Goal: Use online tool/utility: Utilize a website feature to perform a specific function

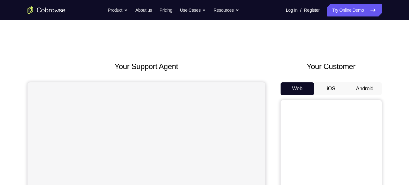
scroll to position [21, 0]
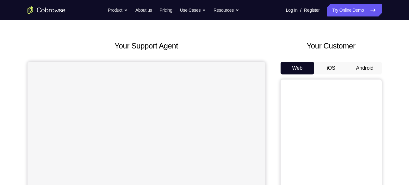
click at [358, 69] on button "Android" at bounding box center [365, 68] width 34 height 13
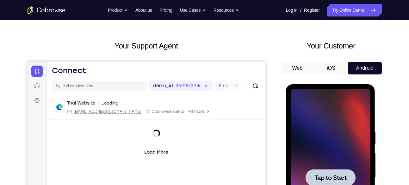
scroll to position [101, 0]
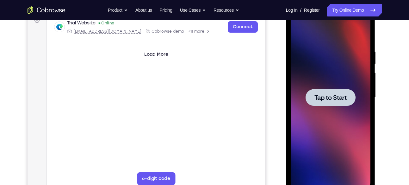
click at [340, 94] on span "Tap to Start" at bounding box center [331, 97] width 32 height 6
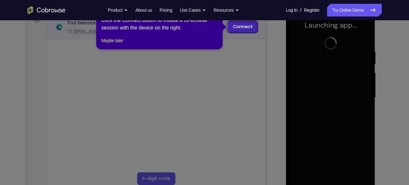
click at [251, 23] on link "Connect" at bounding box center [243, 26] width 30 height 11
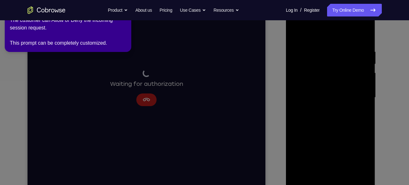
click at [274, 53] on icon at bounding box center [205, 90] width 417 height 187
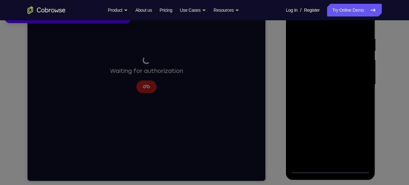
scroll to position [0, 0]
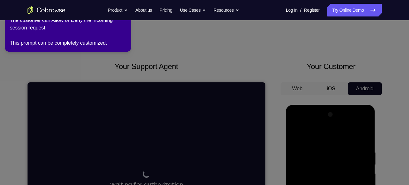
click at [28, 52] on icon at bounding box center [205, 90] width 417 height 187
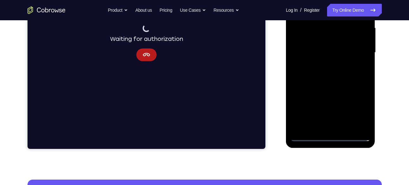
scroll to position [146, 0]
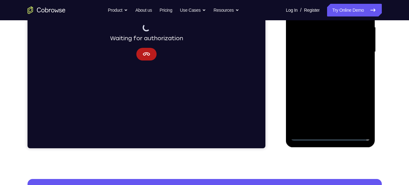
click at [330, 135] on div at bounding box center [331, 51] width 80 height 177
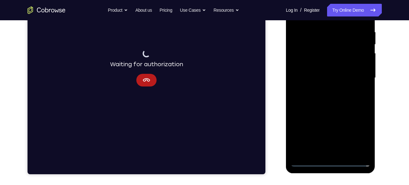
scroll to position [105, 0]
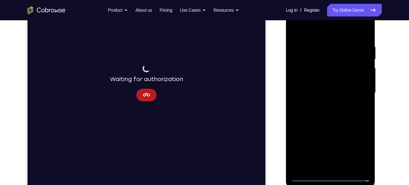
click at [357, 151] on div at bounding box center [331, 92] width 80 height 177
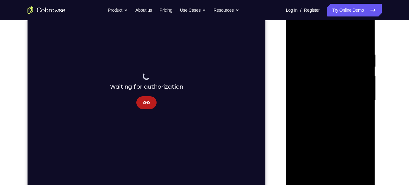
scroll to position [98, 0]
click at [298, 27] on div at bounding box center [331, 99] width 80 height 177
click at [359, 94] on div at bounding box center [331, 99] width 80 height 177
click at [322, 113] on div at bounding box center [331, 99] width 80 height 177
click at [309, 95] on div at bounding box center [331, 99] width 80 height 177
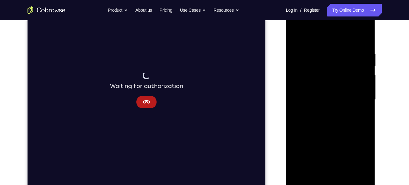
click at [315, 87] on div at bounding box center [331, 99] width 80 height 177
click at [320, 97] on div at bounding box center [331, 99] width 80 height 177
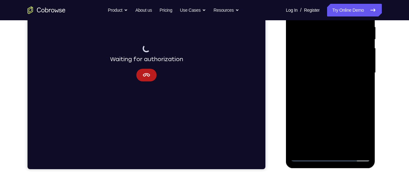
scroll to position [125, 0]
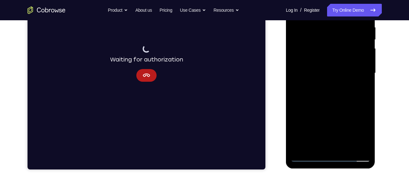
click at [324, 89] on div at bounding box center [331, 72] width 80 height 177
click at [326, 83] on div at bounding box center [331, 72] width 80 height 177
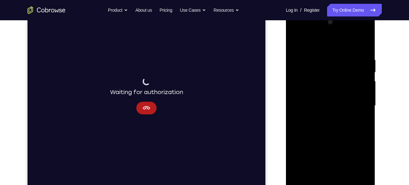
click at [367, 179] on div at bounding box center [331, 105] width 80 height 177
click at [333, 104] on div at bounding box center [331, 105] width 80 height 177
click at [340, 126] on div at bounding box center [331, 105] width 80 height 177
click at [334, 126] on div at bounding box center [331, 105] width 80 height 177
click at [321, 112] on div at bounding box center [331, 105] width 80 height 177
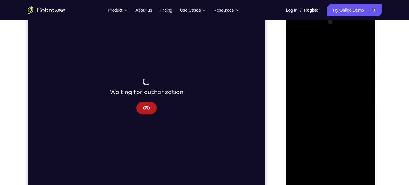
click at [308, 104] on div at bounding box center [331, 105] width 80 height 177
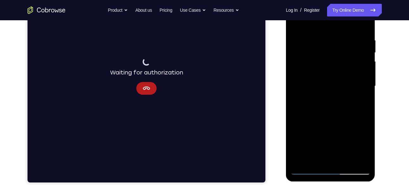
scroll to position [113, 0]
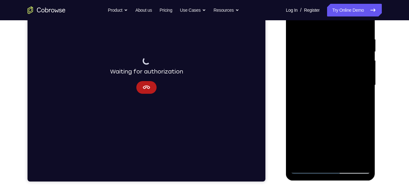
click at [315, 104] on div at bounding box center [331, 85] width 80 height 177
drag, startPoint x: 340, startPoint y: 93, endPoint x: 345, endPoint y: 65, distance: 29.1
click at [345, 65] on div at bounding box center [331, 85] width 80 height 177
click at [333, 99] on div at bounding box center [331, 85] width 80 height 177
click at [364, 29] on div at bounding box center [331, 85] width 80 height 177
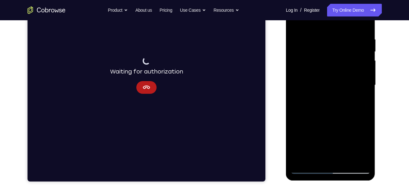
drag, startPoint x: 328, startPoint y: 106, endPoint x: 336, endPoint y: 64, distance: 42.7
click at [336, 64] on div at bounding box center [331, 85] width 80 height 177
click at [294, 126] on div at bounding box center [331, 85] width 80 height 177
drag, startPoint x: 328, startPoint y: 111, endPoint x: 328, endPoint y: 37, distance: 74.4
click at [328, 37] on div at bounding box center [331, 85] width 80 height 177
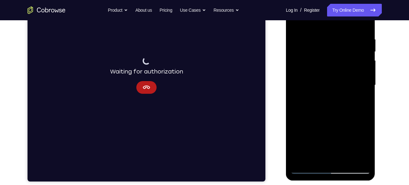
drag, startPoint x: 333, startPoint y: 97, endPoint x: 336, endPoint y: 43, distance: 53.9
click at [336, 43] on div at bounding box center [331, 85] width 80 height 177
click at [297, 119] on div at bounding box center [331, 85] width 80 height 177
drag, startPoint x: 347, startPoint y: 111, endPoint x: 352, endPoint y: 46, distance: 66.0
click at [352, 46] on div at bounding box center [331, 85] width 80 height 177
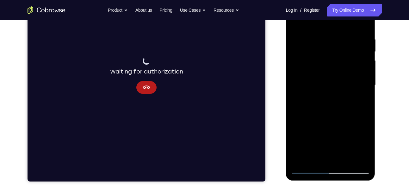
drag, startPoint x: 345, startPoint y: 102, endPoint x: 349, endPoint y: 42, distance: 59.3
click at [349, 42] on div at bounding box center [331, 85] width 80 height 177
click at [367, 152] on div at bounding box center [331, 85] width 80 height 177
click at [365, 160] on div at bounding box center [331, 85] width 80 height 177
drag, startPoint x: 350, startPoint y: 141, endPoint x: 353, endPoint y: 90, distance: 51.4
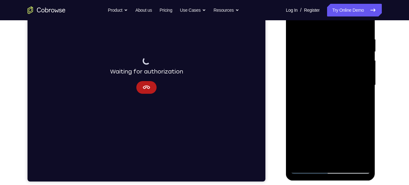
click at [353, 90] on div at bounding box center [331, 85] width 80 height 177
drag, startPoint x: 341, startPoint y: 131, endPoint x: 346, endPoint y: 74, distance: 56.9
click at [346, 74] on div at bounding box center [331, 85] width 80 height 177
drag, startPoint x: 346, startPoint y: 116, endPoint x: 355, endPoint y: 55, distance: 61.8
click at [355, 55] on div at bounding box center [331, 85] width 80 height 177
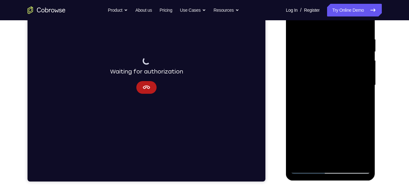
drag, startPoint x: 359, startPoint y: 115, endPoint x: 362, endPoint y: 51, distance: 64.6
click at [362, 51] on div at bounding box center [331, 85] width 80 height 177
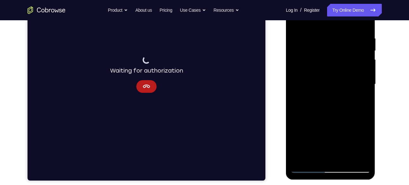
scroll to position [114, 0]
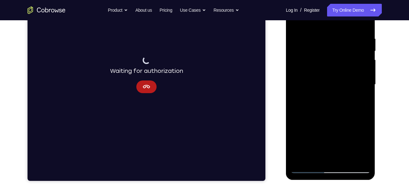
drag, startPoint x: 355, startPoint y: 98, endPoint x: 357, endPoint y: 51, distance: 46.6
click at [357, 51] on div at bounding box center [331, 84] width 80 height 177
drag, startPoint x: 344, startPoint y: 127, endPoint x: 345, endPoint y: 77, distance: 50.4
click at [345, 77] on div at bounding box center [331, 84] width 80 height 177
click at [295, 50] on div at bounding box center [331, 84] width 80 height 177
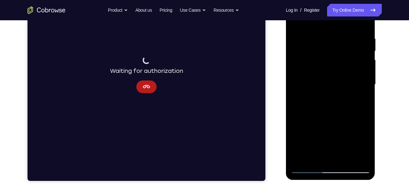
drag, startPoint x: 320, startPoint y: 90, endPoint x: 325, endPoint y: 45, distance: 45.6
click at [325, 45] on div at bounding box center [331, 84] width 80 height 177
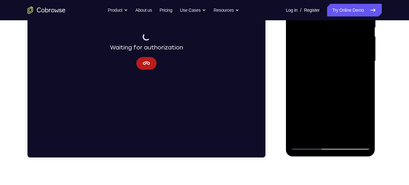
scroll to position [137, 0]
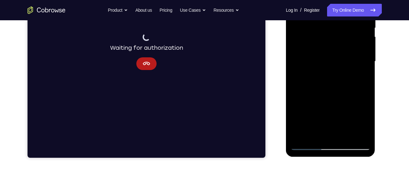
drag, startPoint x: 333, startPoint y: 111, endPoint x: 344, endPoint y: 60, distance: 52.5
click at [344, 60] on div at bounding box center [331, 61] width 80 height 177
drag, startPoint x: 345, startPoint y: 86, endPoint x: 351, endPoint y: 31, distance: 55.8
click at [351, 31] on div at bounding box center [331, 61] width 80 height 177
drag, startPoint x: 349, startPoint y: 104, endPoint x: 356, endPoint y: 59, distance: 45.5
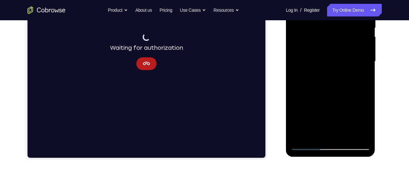
click at [356, 59] on div at bounding box center [331, 61] width 80 height 177
click at [326, 107] on div at bounding box center [331, 61] width 80 height 177
drag, startPoint x: 337, startPoint y: 118, endPoint x: 350, endPoint y: 61, distance: 58.1
click at [350, 61] on div at bounding box center [331, 61] width 80 height 177
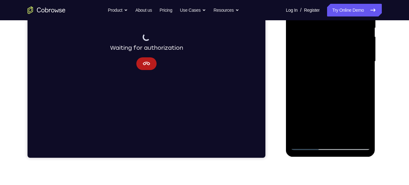
drag, startPoint x: 341, startPoint y: 107, endPoint x: 355, endPoint y: 54, distance: 54.9
click at [355, 54] on div at bounding box center [331, 61] width 80 height 177
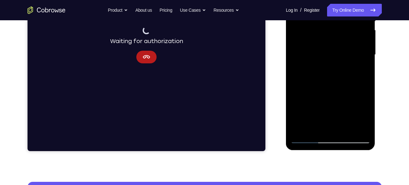
drag, startPoint x: 342, startPoint y: 97, endPoint x: 350, endPoint y: 45, distance: 52.5
click at [350, 45] on div at bounding box center [331, 54] width 80 height 177
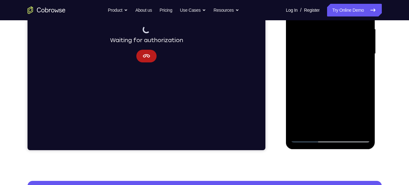
scroll to position [144, 0]
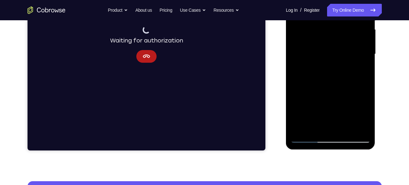
drag, startPoint x: 337, startPoint y: 95, endPoint x: 349, endPoint y: 39, distance: 57.2
click at [349, 39] on div at bounding box center [331, 53] width 80 height 177
click at [347, 128] on div at bounding box center [331, 53] width 80 height 177
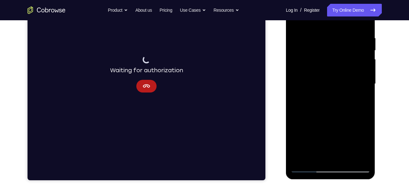
scroll to position [114, 0]
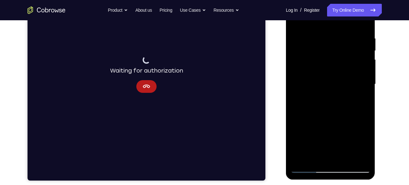
click at [334, 120] on div at bounding box center [331, 84] width 80 height 177
click at [331, 81] on div at bounding box center [331, 84] width 80 height 177
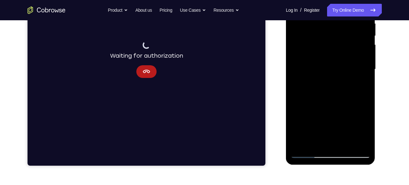
scroll to position [133, 0]
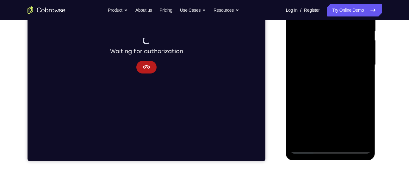
click at [306, 136] on div at bounding box center [331, 64] width 80 height 177
click at [363, 123] on div at bounding box center [331, 64] width 80 height 177
click at [363, 126] on div at bounding box center [331, 64] width 80 height 177
click at [329, 136] on div at bounding box center [331, 64] width 80 height 177
click at [315, 137] on div at bounding box center [331, 64] width 80 height 177
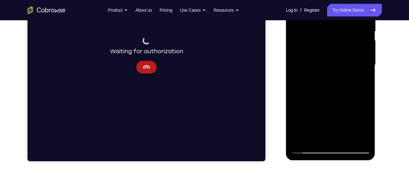
drag, startPoint x: 330, startPoint y: 123, endPoint x: 333, endPoint y: 92, distance: 31.2
click at [333, 92] on div at bounding box center [331, 64] width 80 height 177
drag, startPoint x: 337, startPoint y: 125, endPoint x: 347, endPoint y: 75, distance: 50.9
click at [347, 75] on div at bounding box center [331, 64] width 80 height 177
drag, startPoint x: 348, startPoint y: 111, endPoint x: 344, endPoint y: 134, distance: 23.1
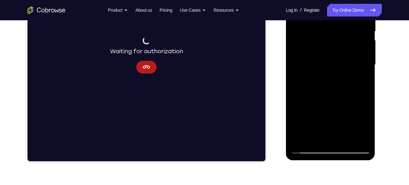
click at [344, 134] on div at bounding box center [331, 64] width 80 height 177
click at [359, 77] on div at bounding box center [331, 64] width 80 height 177
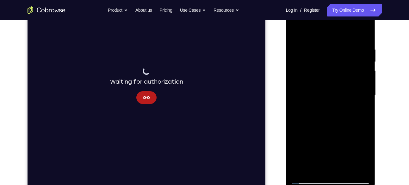
scroll to position [97, 0]
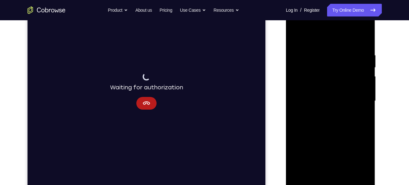
drag, startPoint x: 342, startPoint y: 88, endPoint x: 296, endPoint y: 42, distance: 65.1
click at [296, 42] on div at bounding box center [331, 100] width 80 height 177
click at [329, 109] on div at bounding box center [331, 100] width 80 height 177
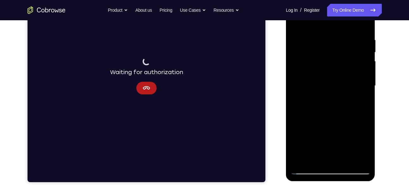
scroll to position [111, 0]
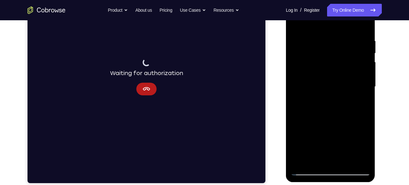
click at [296, 26] on div at bounding box center [331, 86] width 80 height 177
click at [316, 98] on div at bounding box center [331, 86] width 80 height 177
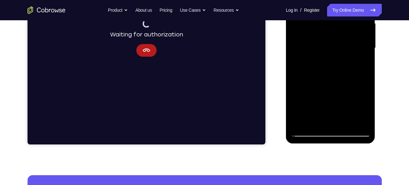
scroll to position [150, 0]
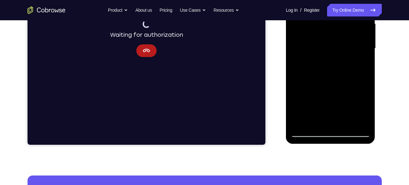
click at [365, 109] on div at bounding box center [331, 48] width 80 height 177
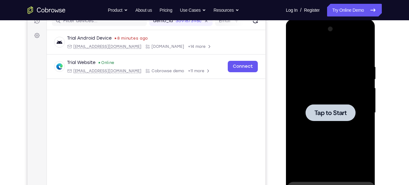
scroll to position [85, 0]
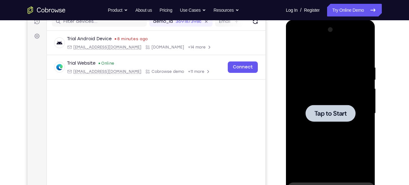
click at [321, 114] on span "Tap to Start" at bounding box center [331, 113] width 32 height 6
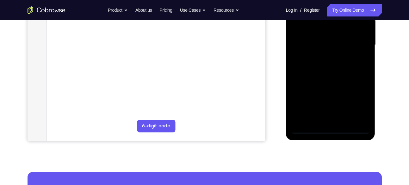
scroll to position [152, 0]
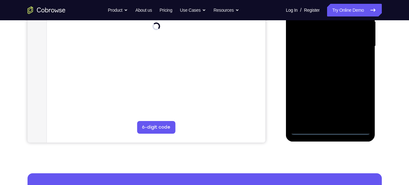
click at [330, 128] on div at bounding box center [331, 46] width 80 height 177
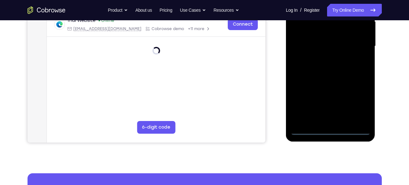
click at [355, 101] on div at bounding box center [331, 46] width 80 height 177
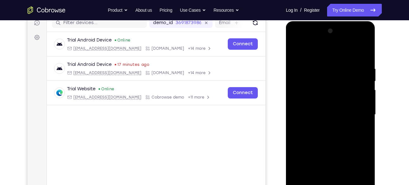
scroll to position [81, 0]
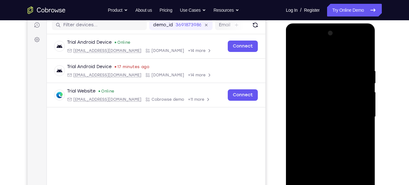
click at [301, 44] on div at bounding box center [331, 116] width 80 height 177
click at [354, 112] on div at bounding box center [331, 116] width 80 height 177
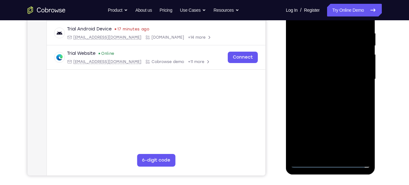
scroll to position [114, 0]
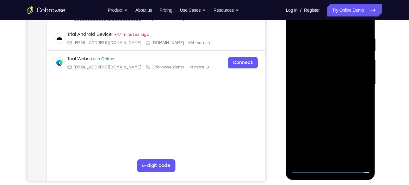
click at [323, 97] on div at bounding box center [331, 84] width 80 height 177
click at [306, 82] on div at bounding box center [331, 84] width 80 height 177
click at [319, 67] on div at bounding box center [331, 84] width 80 height 177
click at [327, 83] on div at bounding box center [331, 84] width 80 height 177
click at [337, 102] on div at bounding box center [331, 84] width 80 height 177
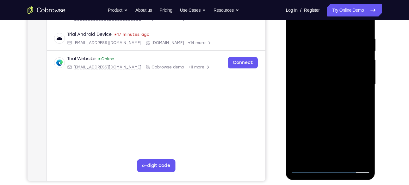
click at [337, 102] on div at bounding box center [331, 84] width 80 height 177
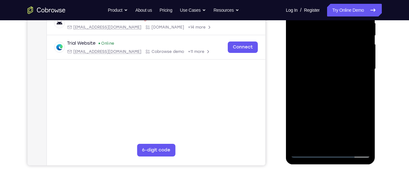
scroll to position [122, 0]
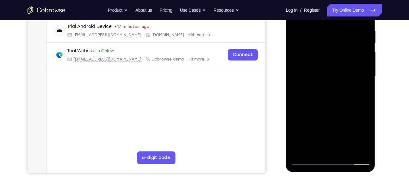
click at [366, 153] on div at bounding box center [331, 76] width 80 height 177
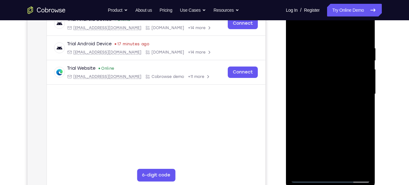
click at [364, 40] on div at bounding box center [331, 93] width 80 height 177
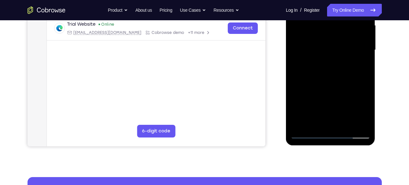
scroll to position [148, 0]
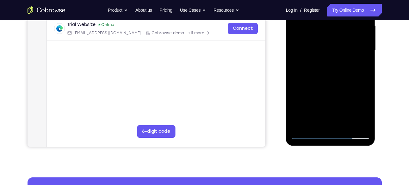
click at [347, 125] on div at bounding box center [331, 50] width 80 height 177
click at [344, 83] on div at bounding box center [331, 50] width 80 height 177
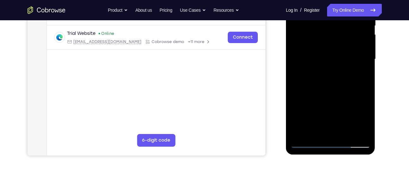
scroll to position [140, 0]
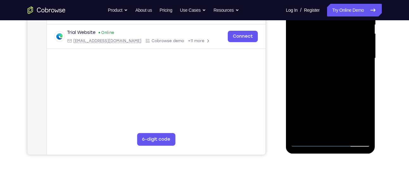
click at [321, 68] on div at bounding box center [331, 58] width 80 height 177
click at [306, 129] on div at bounding box center [331, 58] width 80 height 177
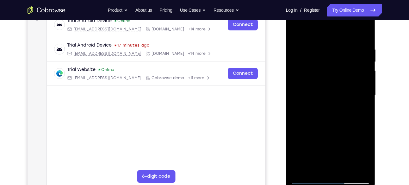
scroll to position [103, 0]
click at [293, 34] on div at bounding box center [331, 95] width 80 height 177
click at [297, 32] on div at bounding box center [331, 95] width 80 height 177
click at [321, 49] on div at bounding box center [331, 95] width 80 height 177
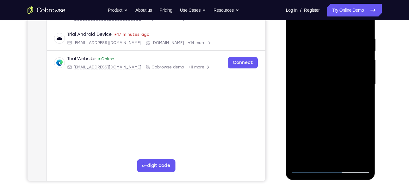
scroll to position [113, 0]
click at [363, 85] on div at bounding box center [331, 84] width 80 height 177
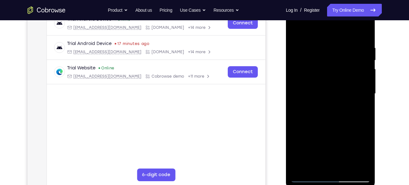
scroll to position [104, 0]
click at [364, 74] on div at bounding box center [331, 93] width 80 height 177
click at [361, 79] on div at bounding box center [331, 93] width 80 height 177
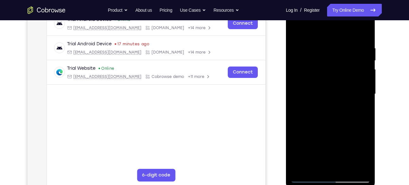
click at [365, 74] on div at bounding box center [331, 93] width 80 height 177
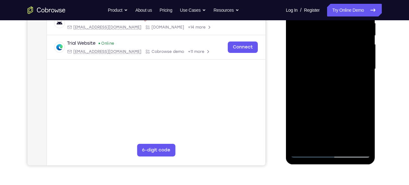
scroll to position [130, 0]
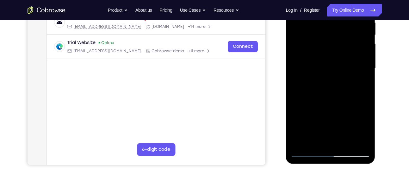
click at [356, 142] on div at bounding box center [331, 68] width 80 height 177
click at [365, 77] on div at bounding box center [331, 68] width 80 height 177
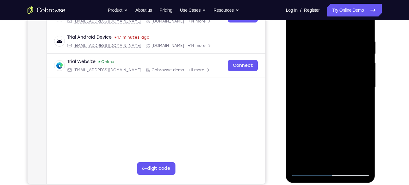
scroll to position [108, 0]
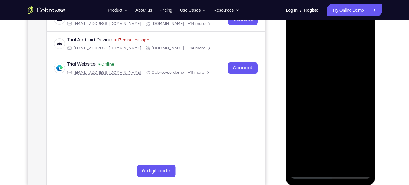
click at [362, 77] on div at bounding box center [331, 89] width 80 height 177
click at [362, 72] on div at bounding box center [331, 89] width 80 height 177
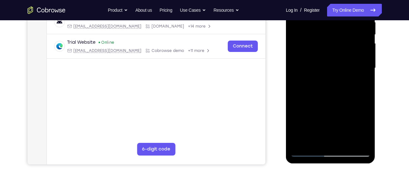
scroll to position [131, 0]
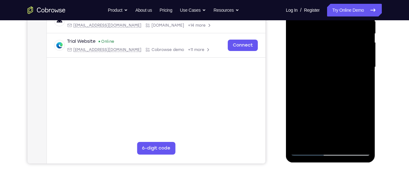
click at [314, 139] on div at bounding box center [331, 66] width 80 height 177
click at [362, 126] on div at bounding box center [331, 66] width 80 height 177
click at [327, 140] on div at bounding box center [331, 66] width 80 height 177
click at [332, 79] on div at bounding box center [331, 66] width 80 height 177
click at [344, 137] on div at bounding box center [331, 66] width 80 height 177
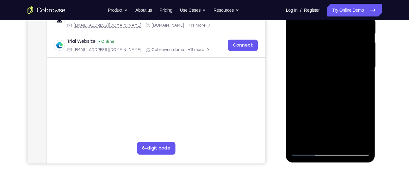
click at [359, 135] on div at bounding box center [331, 66] width 80 height 177
click at [361, 74] on div at bounding box center [331, 66] width 80 height 177
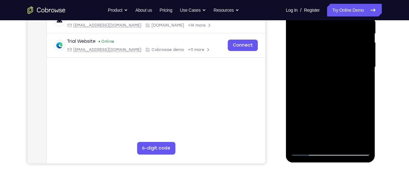
click at [361, 74] on div at bounding box center [331, 66] width 80 height 177
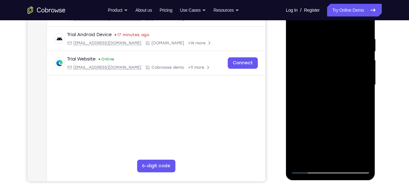
scroll to position [110, 0]
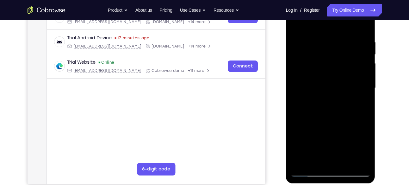
click at [296, 92] on div at bounding box center [331, 87] width 80 height 177
click at [365, 70] on div at bounding box center [331, 87] width 80 height 177
click at [367, 72] on div at bounding box center [331, 87] width 80 height 177
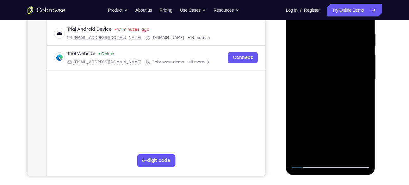
scroll to position [119, 0]
click at [367, 71] on div at bounding box center [331, 79] width 80 height 177
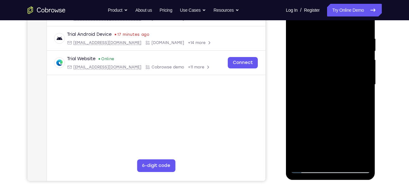
scroll to position [99, 0]
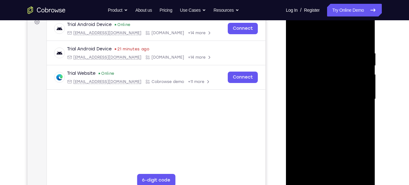
click at [368, 71] on div at bounding box center [331, 98] width 80 height 177
click at [369, 75] on div at bounding box center [331, 98] width 80 height 177
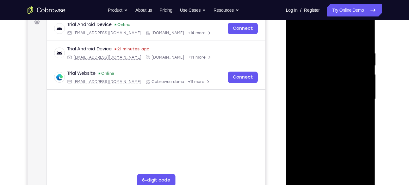
click at [369, 75] on div at bounding box center [331, 98] width 80 height 177
click at [365, 67] on div at bounding box center [331, 98] width 80 height 177
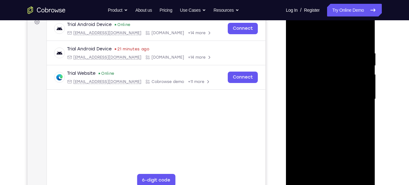
click at [365, 67] on div at bounding box center [331, 98] width 80 height 177
drag, startPoint x: 356, startPoint y: 66, endPoint x: 328, endPoint y: 68, distance: 27.9
click at [328, 68] on div at bounding box center [331, 98] width 80 height 177
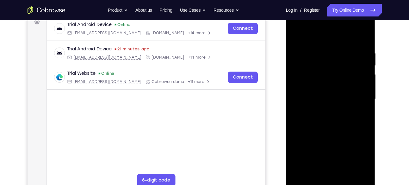
drag, startPoint x: 343, startPoint y: 69, endPoint x: 311, endPoint y: 73, distance: 32.2
click at [311, 73] on div at bounding box center [331, 98] width 80 height 177
drag, startPoint x: 332, startPoint y: 72, endPoint x: 298, endPoint y: 73, distance: 34.5
click at [298, 73] on div at bounding box center [331, 98] width 80 height 177
drag, startPoint x: 337, startPoint y: 71, endPoint x: 293, endPoint y: 74, distance: 44.8
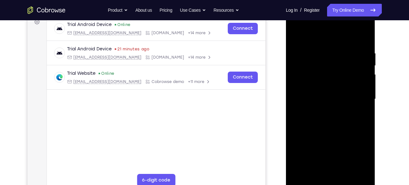
click at [293, 74] on div at bounding box center [331, 98] width 80 height 177
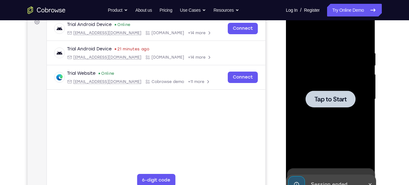
click at [333, 100] on span "Tap to Start" at bounding box center [331, 99] width 32 height 6
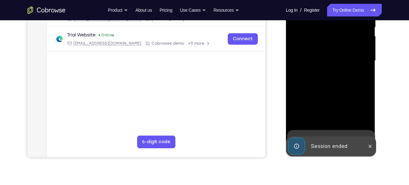
scroll to position [137, 0]
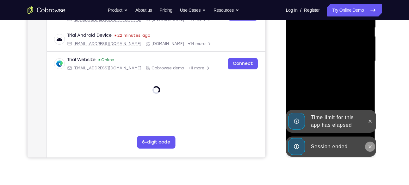
click at [370, 145] on icon at bounding box center [370, 146] width 5 height 5
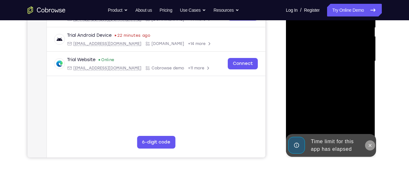
click at [369, 123] on div at bounding box center [331, 60] width 80 height 177
click at [369, 144] on icon at bounding box center [370, 145] width 5 height 5
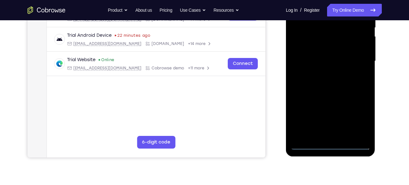
click at [327, 144] on div at bounding box center [331, 60] width 80 height 177
click at [357, 118] on div at bounding box center [331, 60] width 80 height 177
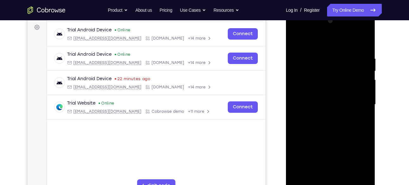
scroll to position [92, 0]
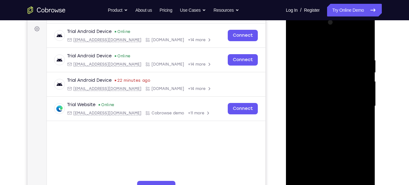
click at [297, 32] on div at bounding box center [331, 105] width 80 height 177
click at [358, 104] on div at bounding box center [331, 105] width 80 height 177
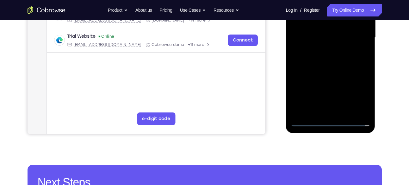
scroll to position [161, 0]
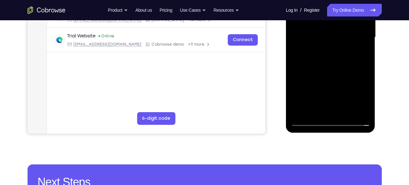
click at [324, 111] on div at bounding box center [331, 37] width 80 height 177
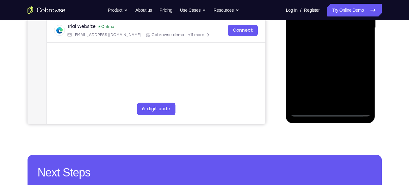
scroll to position [171, 0]
click at [307, 111] on div at bounding box center [331, 27] width 80 height 177
click at [339, 103] on div at bounding box center [331, 27] width 80 height 177
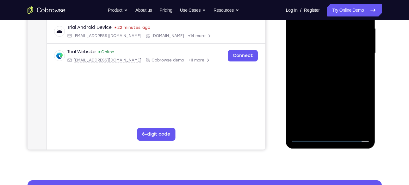
scroll to position [144, 0]
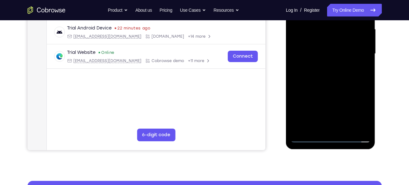
click at [309, 51] on div at bounding box center [331, 53] width 80 height 177
click at [316, 42] on div at bounding box center [331, 53] width 80 height 177
click at [361, 41] on div at bounding box center [331, 53] width 80 height 177
click at [339, 52] on div at bounding box center [331, 53] width 80 height 177
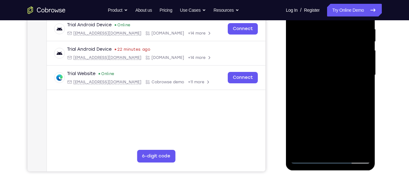
scroll to position [123, 0]
click at [330, 103] on div at bounding box center [331, 75] width 80 height 177
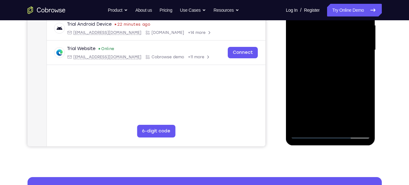
scroll to position [149, 0]
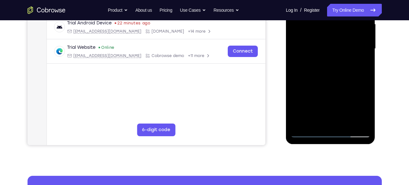
click at [348, 124] on div at bounding box center [331, 48] width 80 height 177
click at [321, 84] on div at bounding box center [331, 48] width 80 height 177
click at [322, 45] on div at bounding box center [331, 48] width 80 height 177
drag, startPoint x: 359, startPoint y: 120, endPoint x: 327, endPoint y: 121, distance: 32.3
click at [327, 121] on div at bounding box center [331, 48] width 80 height 177
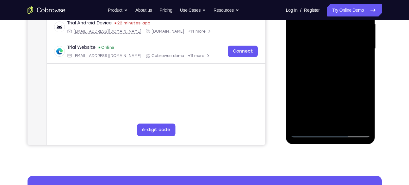
click at [327, 121] on div at bounding box center [331, 48] width 80 height 177
click at [314, 120] on div at bounding box center [331, 48] width 80 height 177
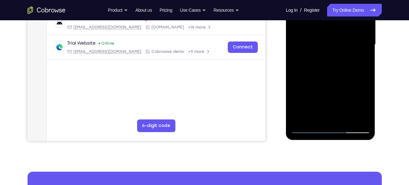
scroll to position [153, 0]
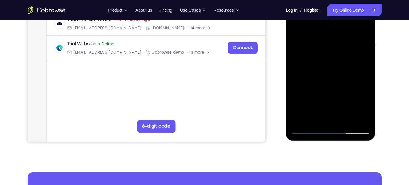
click at [347, 89] on div at bounding box center [331, 45] width 80 height 177
drag, startPoint x: 332, startPoint y: 96, endPoint x: 341, endPoint y: 43, distance: 53.6
click at [341, 43] on div at bounding box center [331, 45] width 80 height 177
drag, startPoint x: 340, startPoint y: 91, endPoint x: 343, endPoint y: 53, distance: 38.1
click at [343, 53] on div at bounding box center [331, 45] width 80 height 177
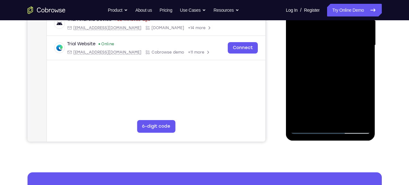
drag, startPoint x: 347, startPoint y: 94, endPoint x: 347, endPoint y: 47, distance: 47.2
click at [347, 47] on div at bounding box center [331, 45] width 80 height 177
click at [297, 106] on div at bounding box center [331, 45] width 80 height 177
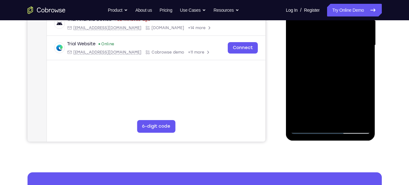
click at [362, 56] on div at bounding box center [331, 45] width 80 height 177
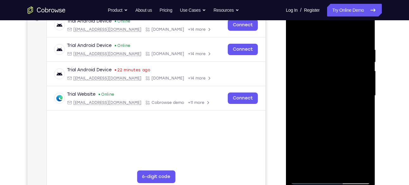
scroll to position [102, 0]
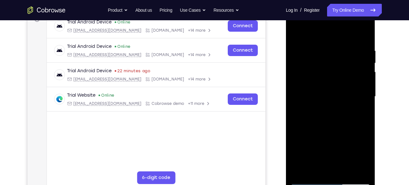
click at [295, 36] on div at bounding box center [331, 96] width 80 height 177
click at [295, 33] on div at bounding box center [331, 96] width 80 height 177
drag, startPoint x: 353, startPoint y: 51, endPoint x: 289, endPoint y: 60, distance: 63.9
click at [289, 60] on div at bounding box center [331, 97] width 90 height 189
drag, startPoint x: 349, startPoint y: 48, endPoint x: 305, endPoint y: 52, distance: 44.1
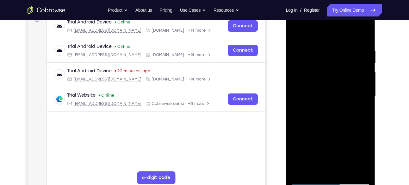
click at [305, 52] on div at bounding box center [331, 96] width 80 height 177
drag, startPoint x: 305, startPoint y: 52, endPoint x: 298, endPoint y: 53, distance: 7.4
click at [298, 53] on div at bounding box center [331, 96] width 80 height 177
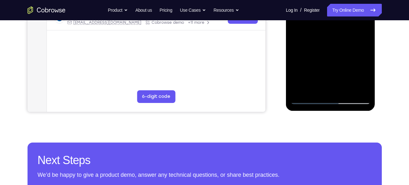
scroll to position [183, 0]
click at [345, 90] on div at bounding box center [331, 15] width 80 height 177
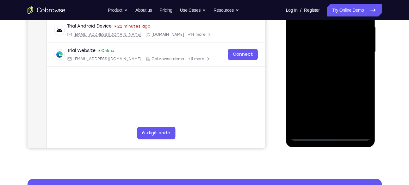
scroll to position [147, 0]
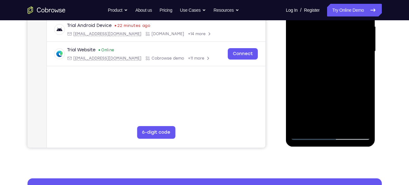
click at [330, 77] on div at bounding box center [331, 51] width 80 height 177
click at [364, 110] on div at bounding box center [331, 51] width 80 height 177
click at [363, 110] on div at bounding box center [331, 51] width 80 height 177
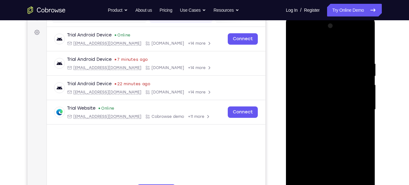
scroll to position [82, 0]
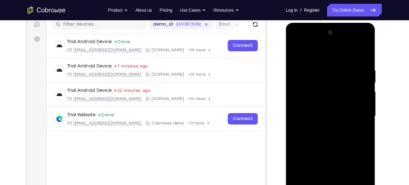
click at [296, 50] on div at bounding box center [331, 116] width 80 height 177
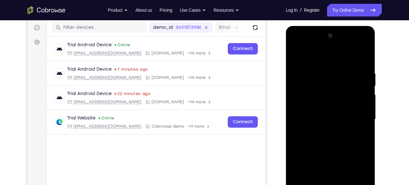
scroll to position [79, 0]
click at [297, 54] on div at bounding box center [331, 119] width 80 height 177
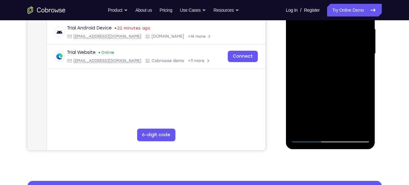
scroll to position [145, 0]
drag, startPoint x: 333, startPoint y: 103, endPoint x: 340, endPoint y: 47, distance: 56.2
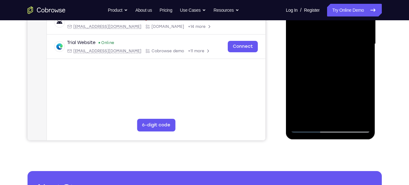
drag, startPoint x: 54, startPoint y: 87, endPoint x: 280, endPoint y: 65, distance: 227.8
click at [281, 65] on div at bounding box center [331, 43] width 101 height 195
drag, startPoint x: 329, startPoint y: 84, endPoint x: 334, endPoint y: 43, distance: 40.8
click at [334, 43] on div at bounding box center [331, 43] width 80 height 177
click at [366, 110] on div at bounding box center [331, 43] width 80 height 177
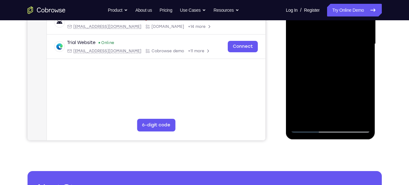
drag, startPoint x: 328, startPoint y: 88, endPoint x: 334, endPoint y: 31, distance: 57.2
click at [334, 31] on div at bounding box center [331, 43] width 80 height 177
drag, startPoint x: 337, startPoint y: 79, endPoint x: 343, endPoint y: 32, distance: 47.6
click at [343, 32] on div at bounding box center [331, 43] width 80 height 177
drag, startPoint x: 347, startPoint y: 91, endPoint x: 355, endPoint y: 38, distance: 53.2
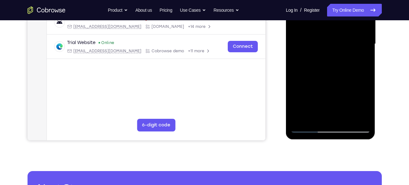
click at [355, 38] on div at bounding box center [331, 43] width 80 height 177
drag, startPoint x: 340, startPoint y: 93, endPoint x: 353, endPoint y: 45, distance: 49.7
click at [353, 45] on div at bounding box center [331, 43] width 80 height 177
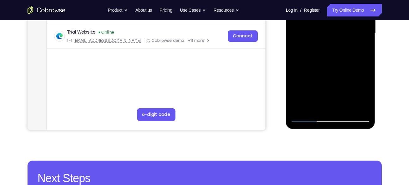
scroll to position [164, 0]
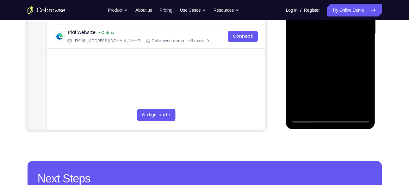
drag, startPoint x: 332, startPoint y: 98, endPoint x: 348, endPoint y: 37, distance: 62.5
click at [348, 37] on div at bounding box center [331, 33] width 80 height 177
drag, startPoint x: 340, startPoint y: 74, endPoint x: 353, endPoint y: 34, distance: 42.3
click at [353, 34] on div at bounding box center [331, 33] width 80 height 177
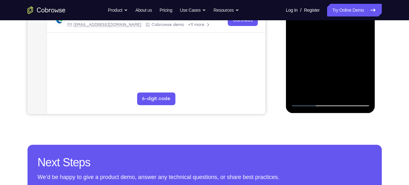
scroll to position [180, 0]
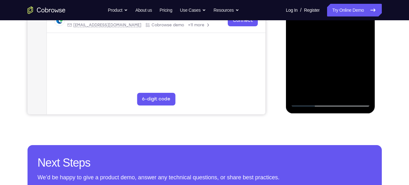
drag, startPoint x: 334, startPoint y: 84, endPoint x: 349, endPoint y: 39, distance: 46.8
click at [349, 39] on div at bounding box center [331, 17] width 80 height 177
drag, startPoint x: 340, startPoint y: 77, endPoint x: 355, endPoint y: 29, distance: 50.1
click at [355, 29] on div at bounding box center [331, 17] width 80 height 177
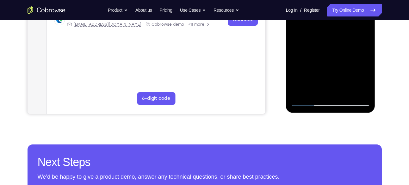
scroll to position [180, 0]
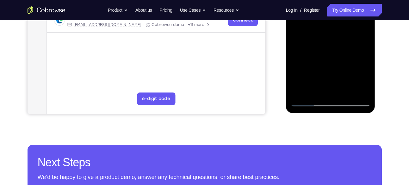
drag, startPoint x: 333, startPoint y: 71, endPoint x: 353, endPoint y: 24, distance: 50.1
click at [353, 24] on div at bounding box center [331, 17] width 80 height 177
drag, startPoint x: 334, startPoint y: 73, endPoint x: 350, endPoint y: 37, distance: 39.2
click at [350, 37] on div at bounding box center [331, 17] width 80 height 177
drag, startPoint x: 324, startPoint y: 77, endPoint x: 347, endPoint y: 33, distance: 49.6
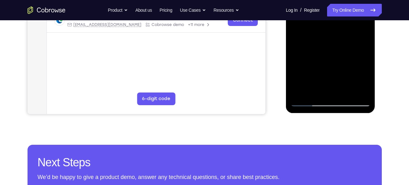
click at [347, 33] on div at bounding box center [331, 17] width 80 height 177
click at [304, 90] on div at bounding box center [331, 17] width 80 height 177
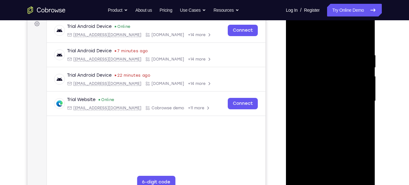
scroll to position [97, 0]
click at [321, 57] on div at bounding box center [331, 101] width 80 height 177
click at [360, 63] on div at bounding box center [331, 101] width 80 height 177
click at [363, 41] on div at bounding box center [331, 101] width 80 height 177
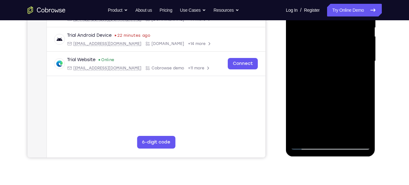
scroll to position [137, 0]
